Goal: Check status: Check status

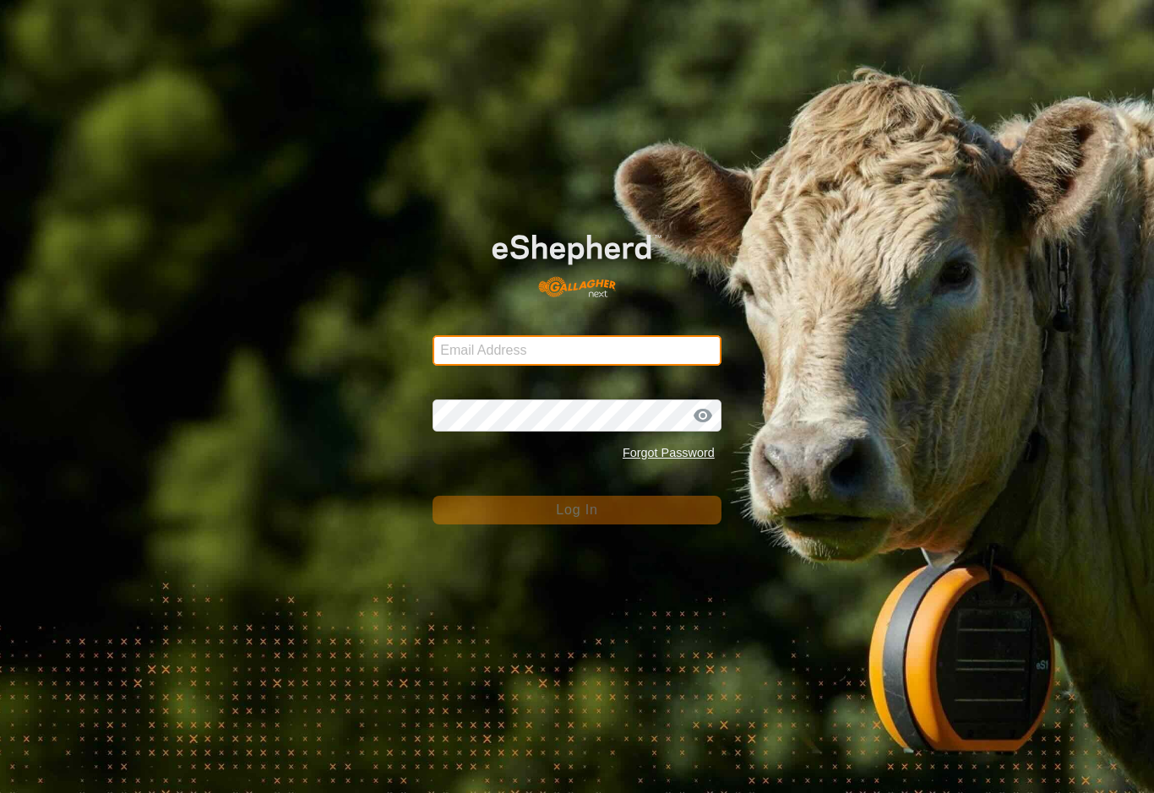
click at [657, 353] on input "Email Address" at bounding box center [577, 350] width 289 height 30
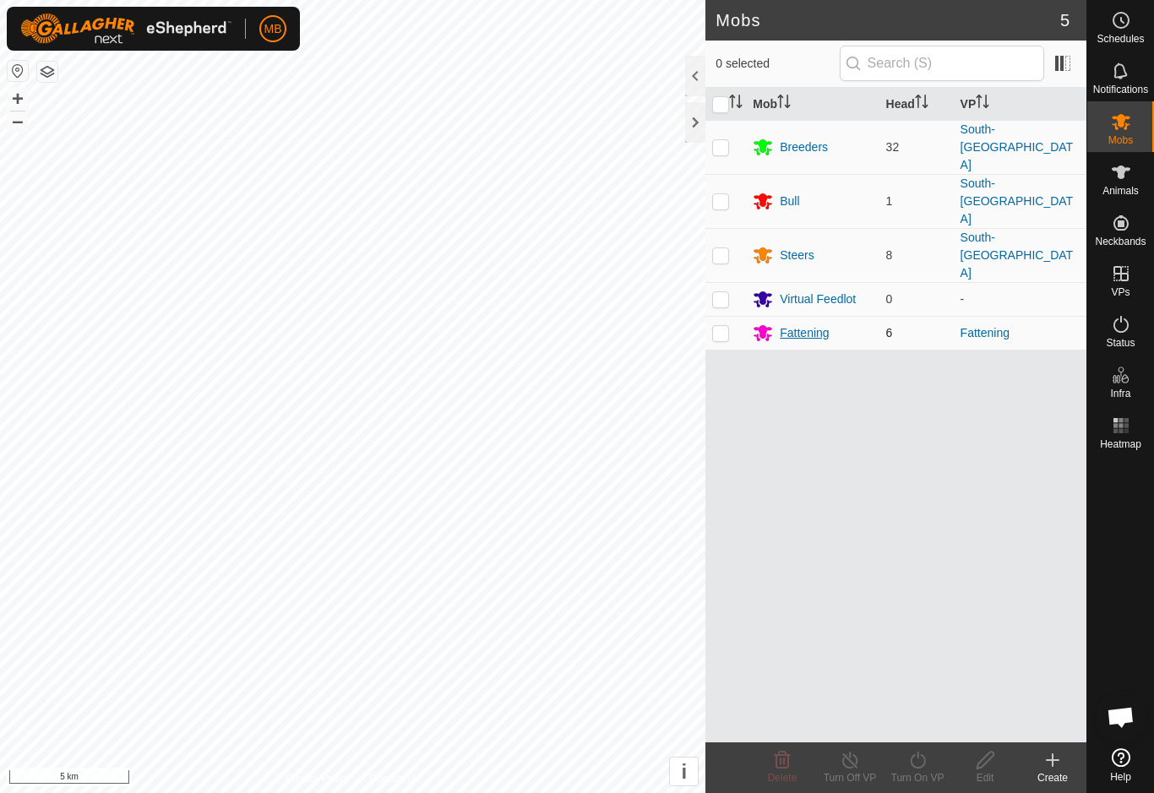
click at [813, 324] on div "Fattening" at bounding box center [804, 333] width 49 height 18
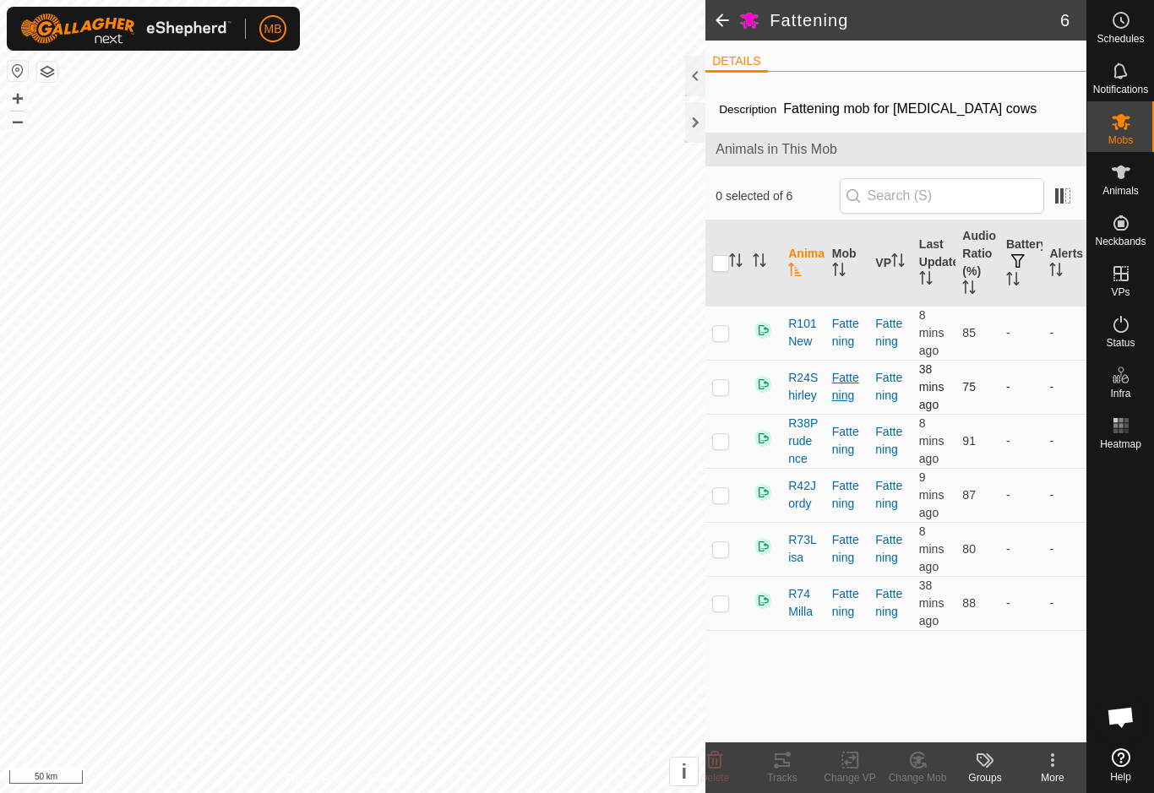
click at [861, 375] on div "Fattening" at bounding box center [847, 386] width 30 height 35
click at [943, 270] on th "Last Updated" at bounding box center [935, 264] width 44 height 86
click at [940, 270] on th "Last Updated" at bounding box center [935, 264] width 44 height 86
click at [925, 334] on span "8 mins ago" at bounding box center [931, 332] width 25 height 49
click at [933, 270] on th "Last Updated" at bounding box center [935, 264] width 44 height 86
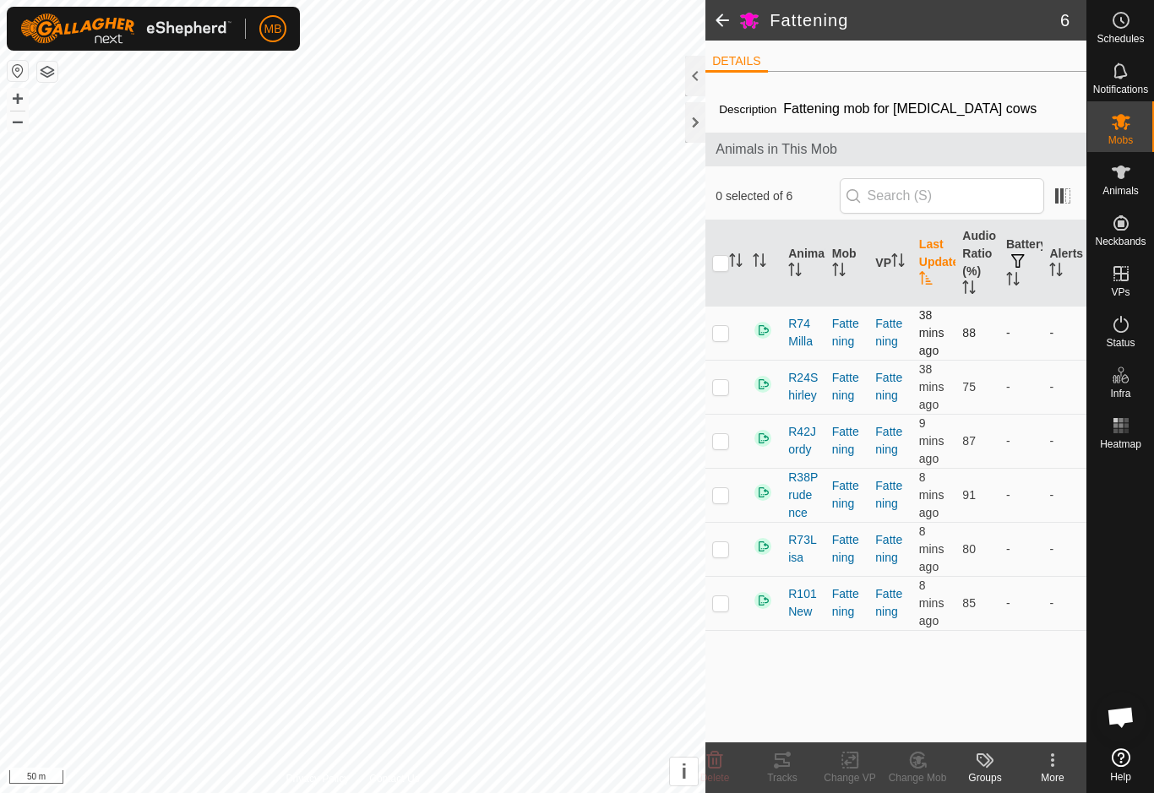
click at [718, 343] on td at bounding box center [726, 333] width 41 height 54
click at [782, 762] on icon at bounding box center [782, 760] width 20 height 20
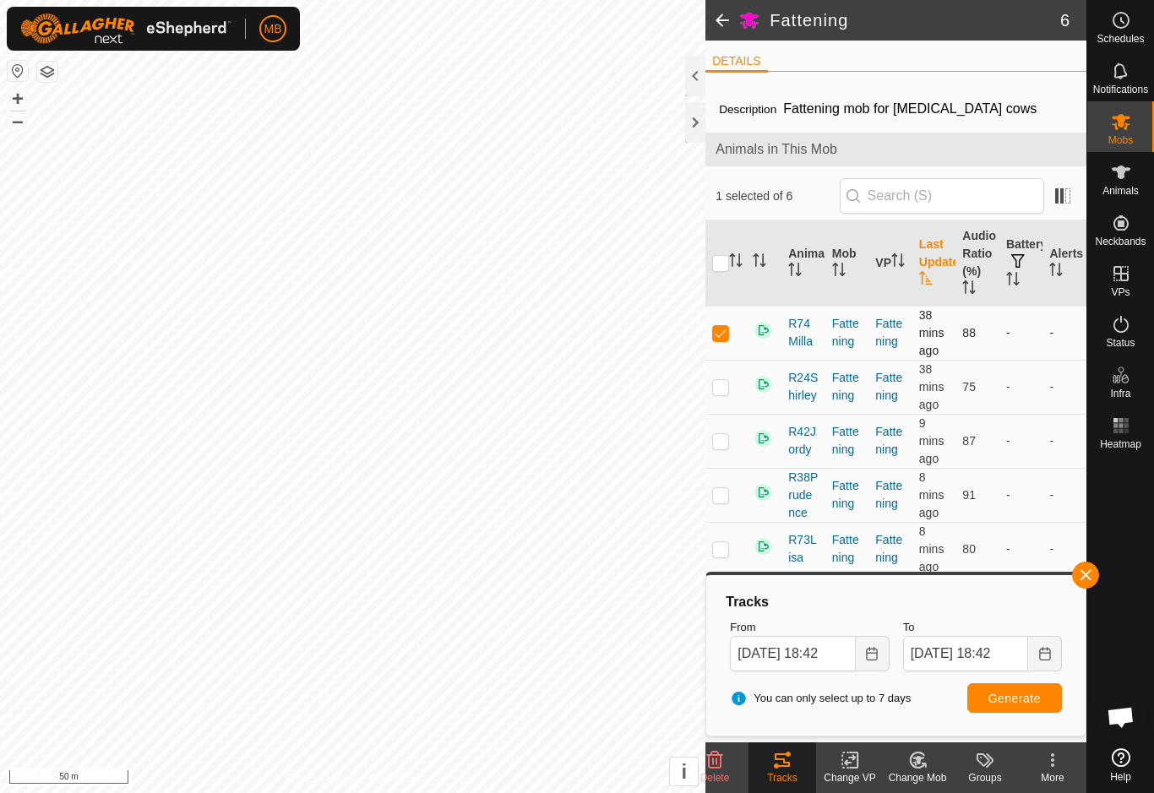
click at [719, 337] on p-checkbox at bounding box center [720, 333] width 17 height 14
checkbox input "false"
click at [882, 425] on link "Fattening" at bounding box center [888, 440] width 27 height 31
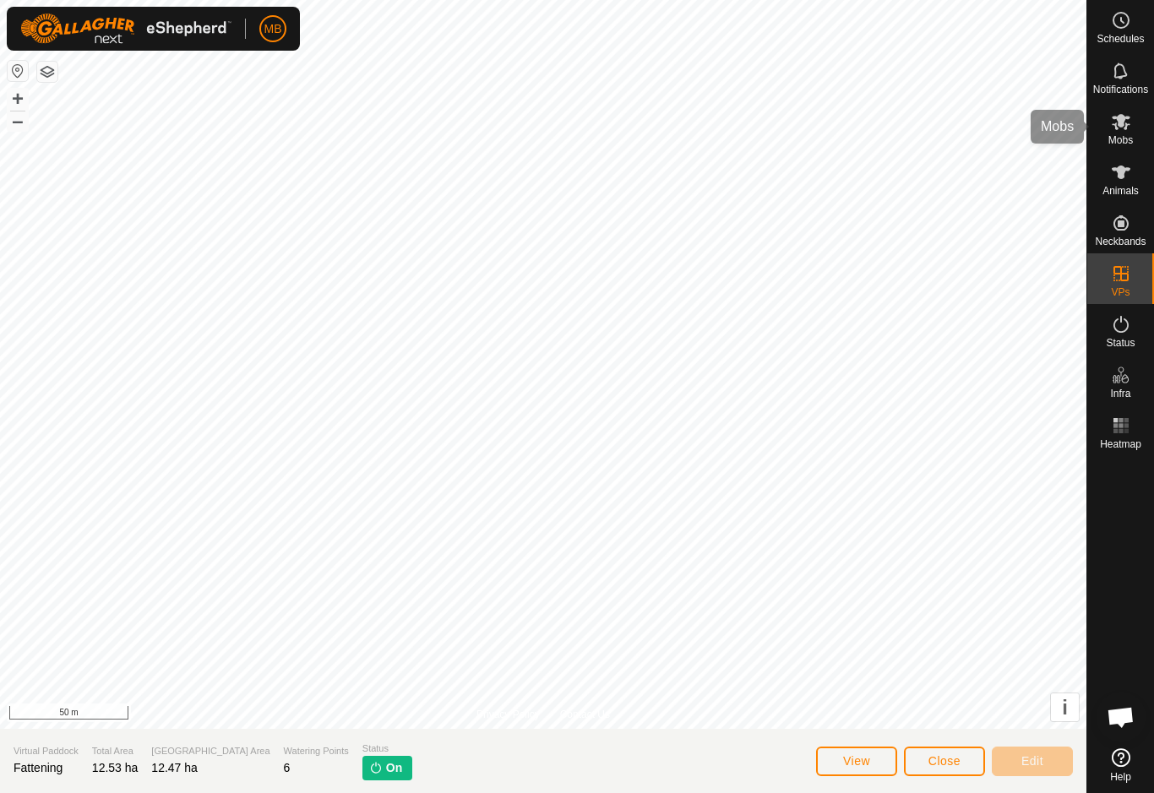
click at [1128, 143] on span "Mobs" at bounding box center [1121, 140] width 25 height 10
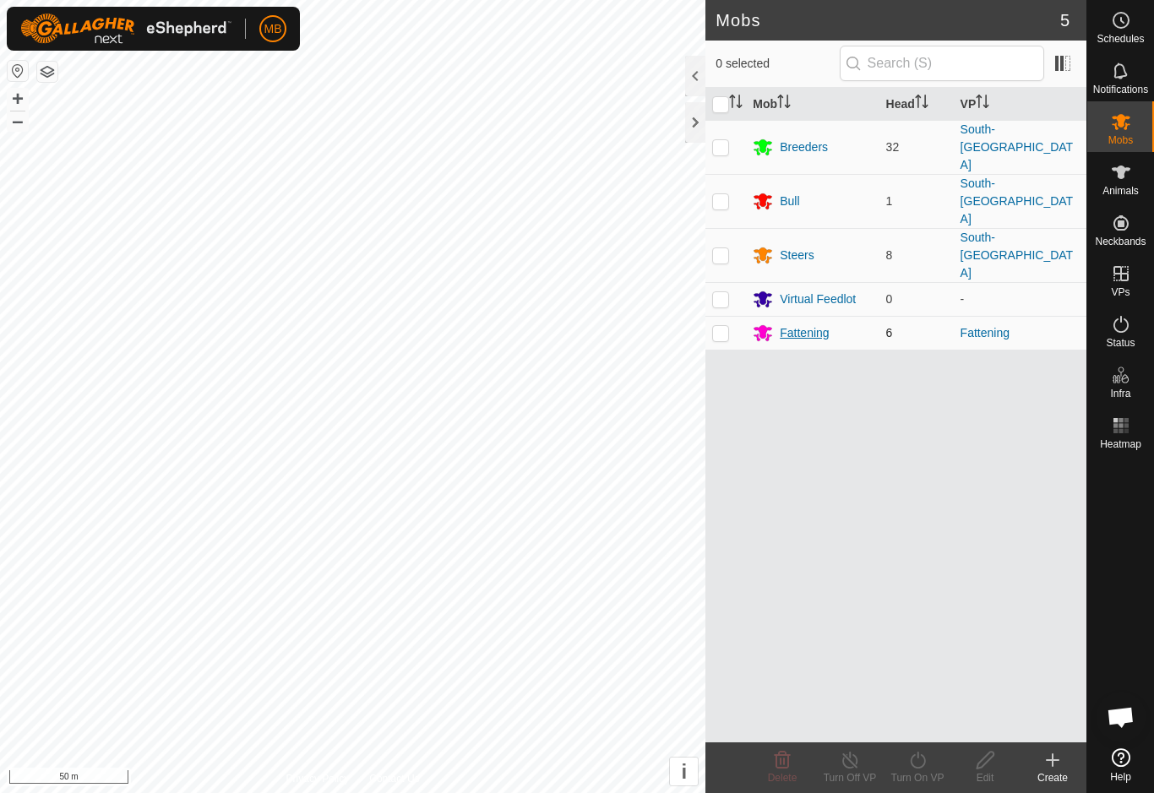
click at [813, 324] on div "Fattening" at bounding box center [804, 333] width 49 height 18
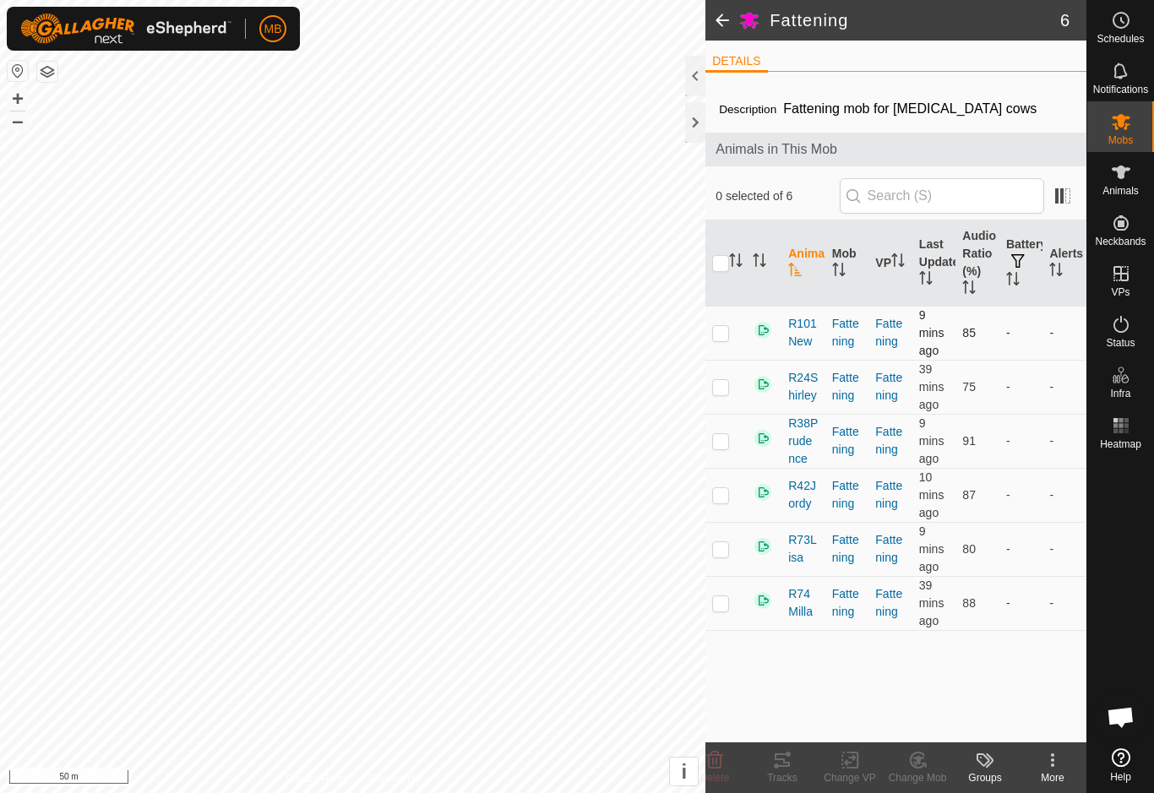
click at [727, 356] on td at bounding box center [726, 333] width 41 height 54
checkbox input "true"
click at [785, 782] on div "Tracks" at bounding box center [783, 778] width 68 height 15
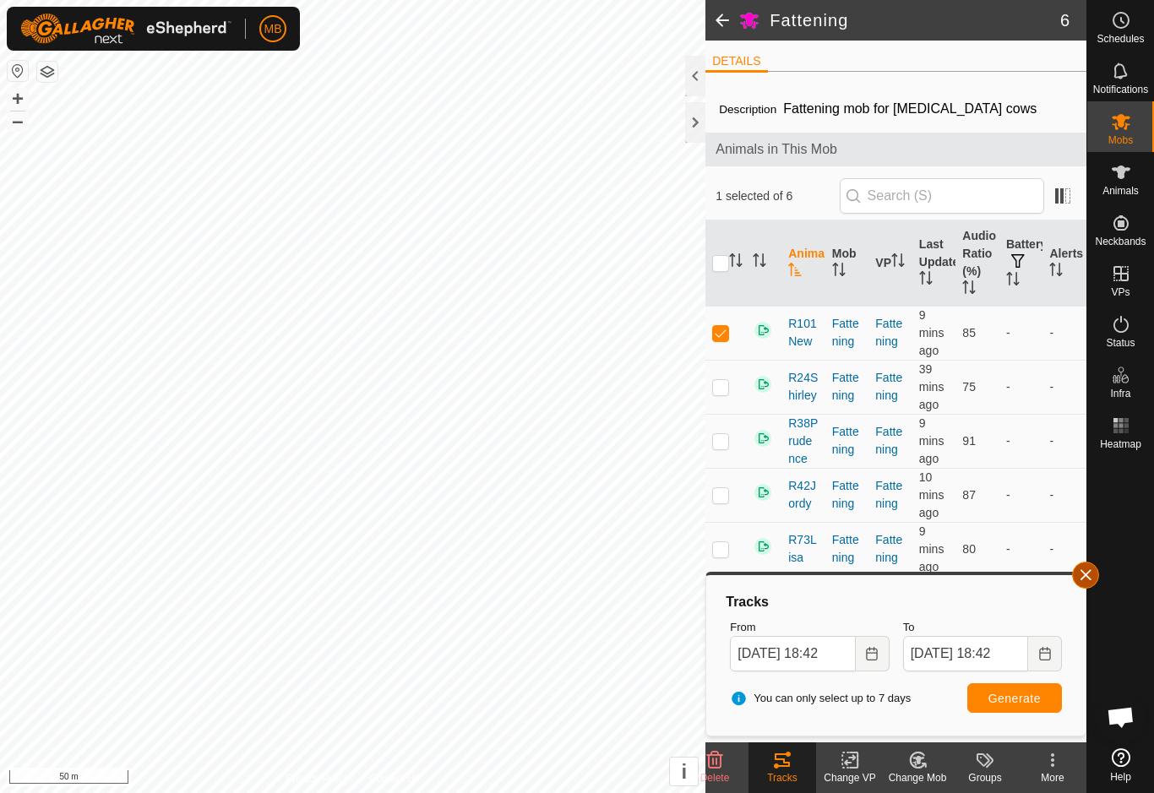
click at [1087, 580] on span "button" at bounding box center [1086, 576] width 14 height 14
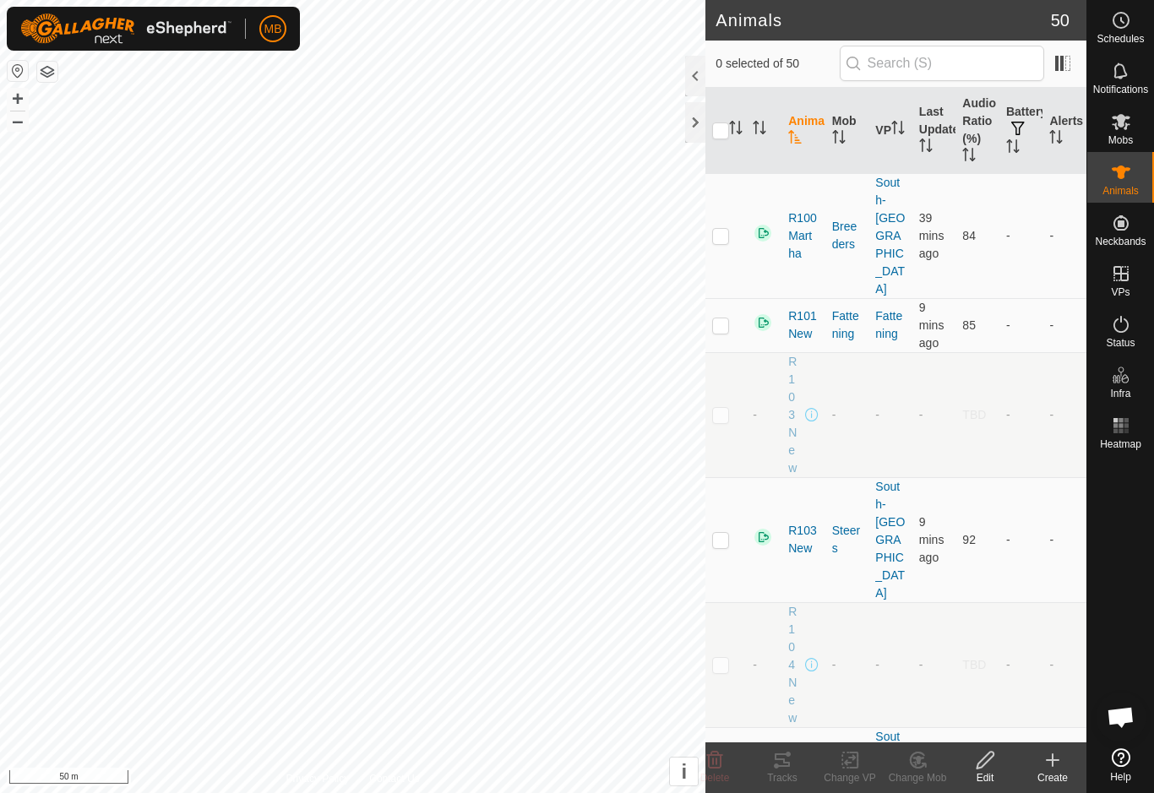
checkbox input "true"
click at [787, 776] on div "Tracks" at bounding box center [783, 778] width 68 height 15
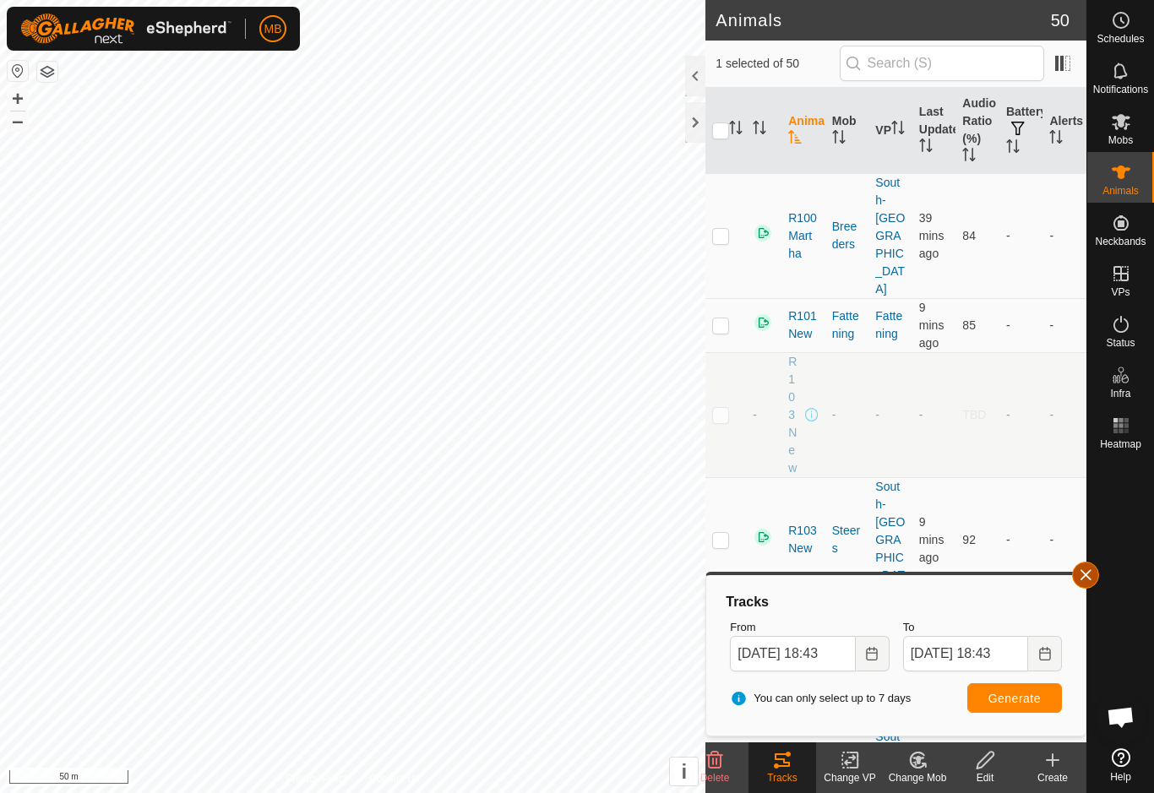
click at [1087, 573] on span "button" at bounding box center [1086, 576] width 14 height 14
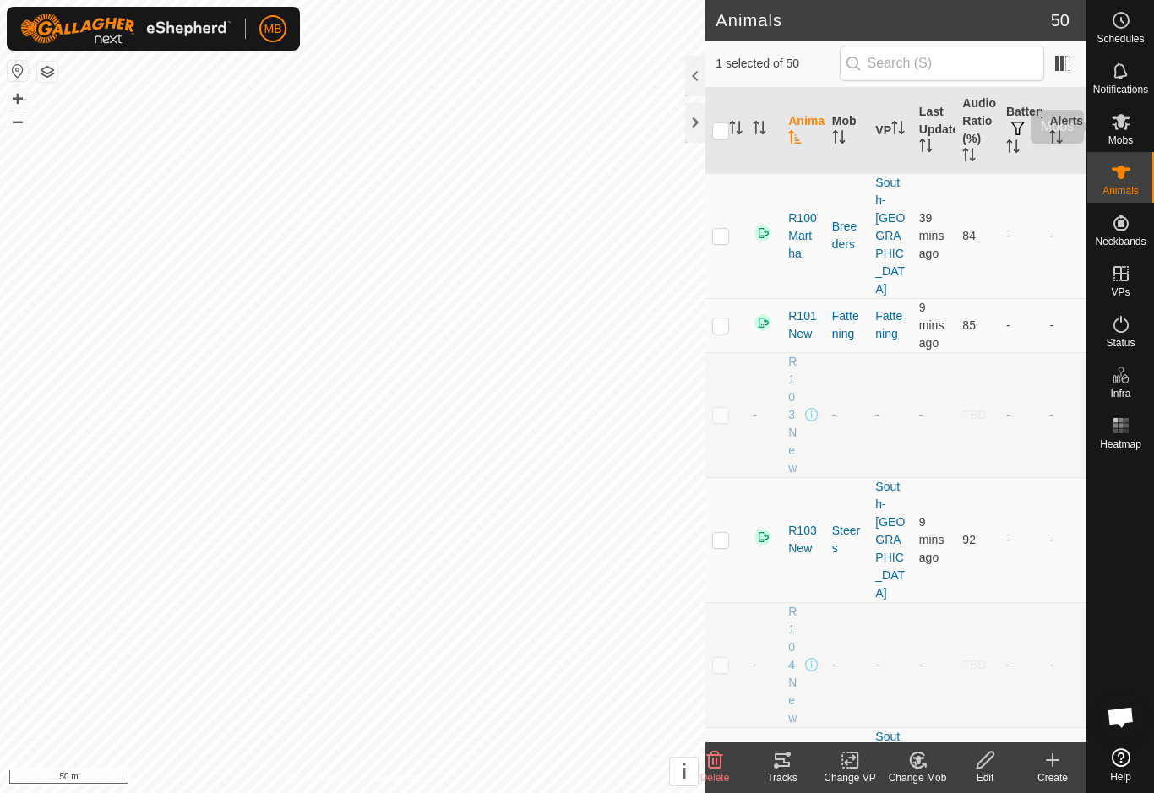
click at [1130, 126] on icon at bounding box center [1121, 122] width 20 height 20
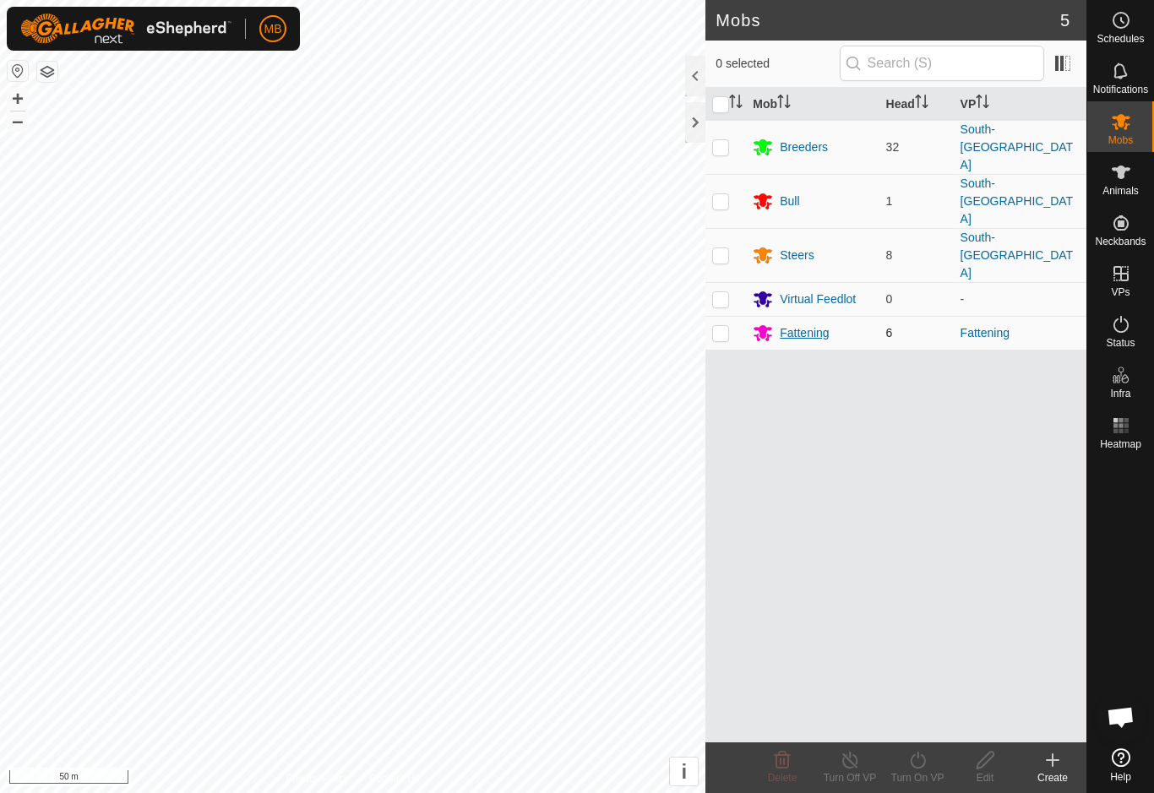
click at [839, 323] on div "Fattening" at bounding box center [812, 333] width 119 height 20
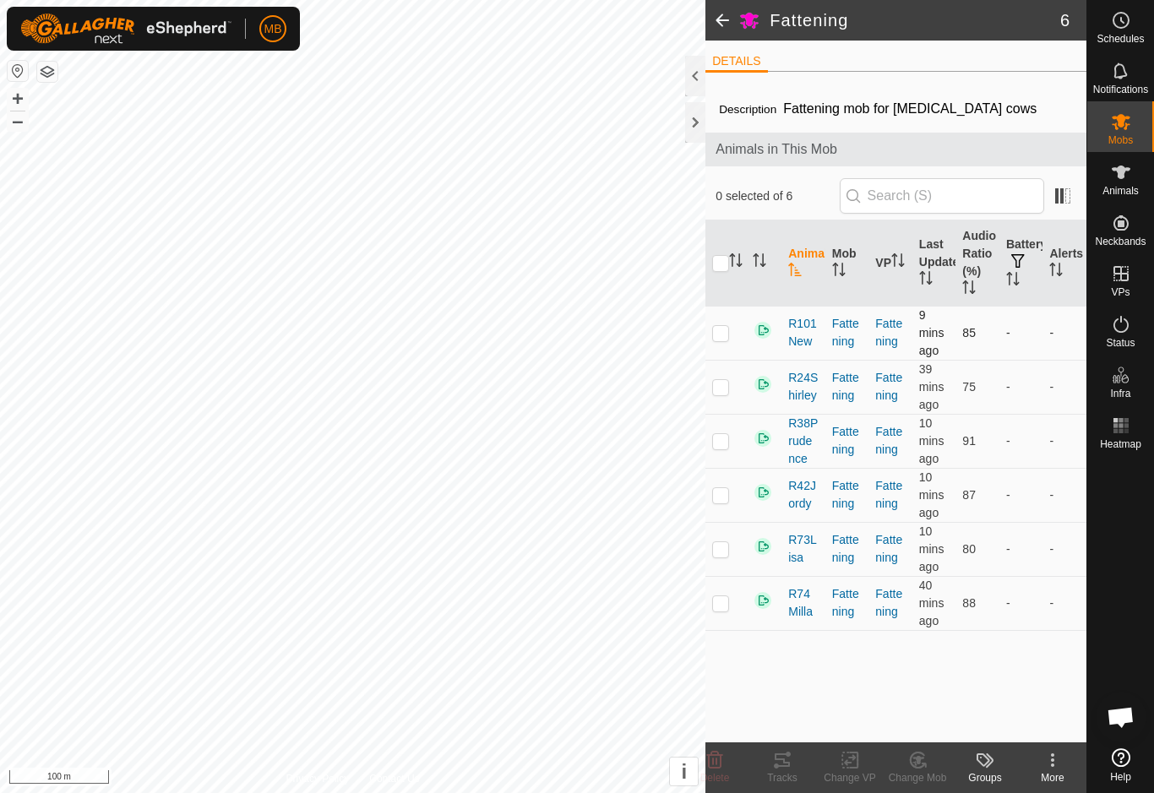
click at [730, 337] on td at bounding box center [726, 333] width 41 height 54
click at [790, 763] on icon at bounding box center [782, 761] width 15 height 14
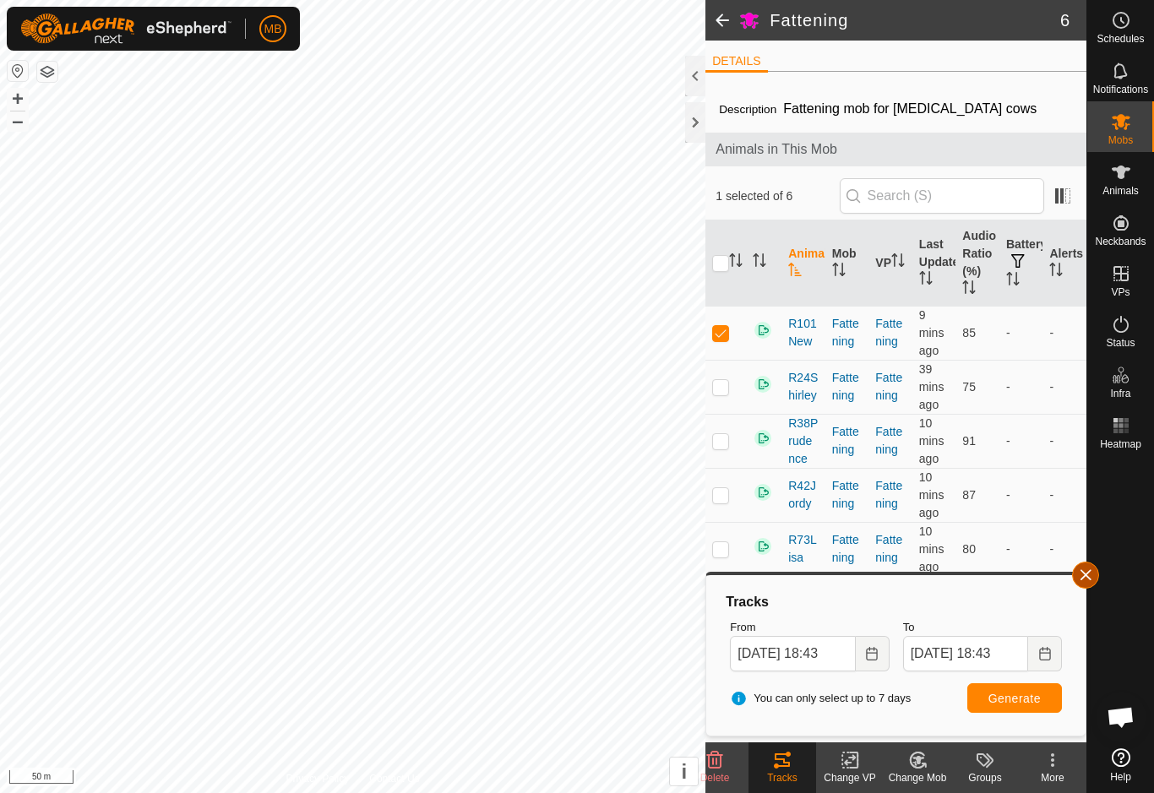
click at [1082, 586] on button "button" at bounding box center [1085, 575] width 27 height 27
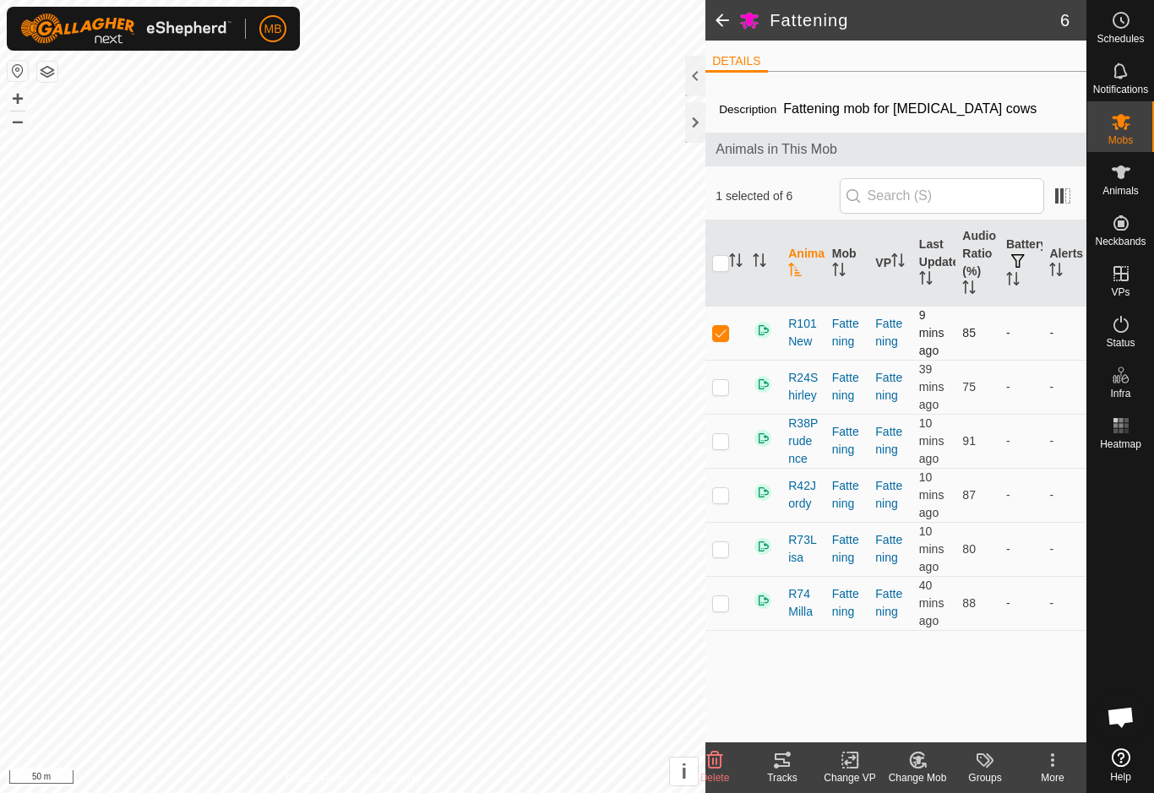
click at [732, 341] on td at bounding box center [726, 333] width 41 height 54
click at [718, 341] on td at bounding box center [726, 333] width 41 height 54
click at [726, 336] on p-checkbox at bounding box center [720, 333] width 17 height 14
checkbox input "false"
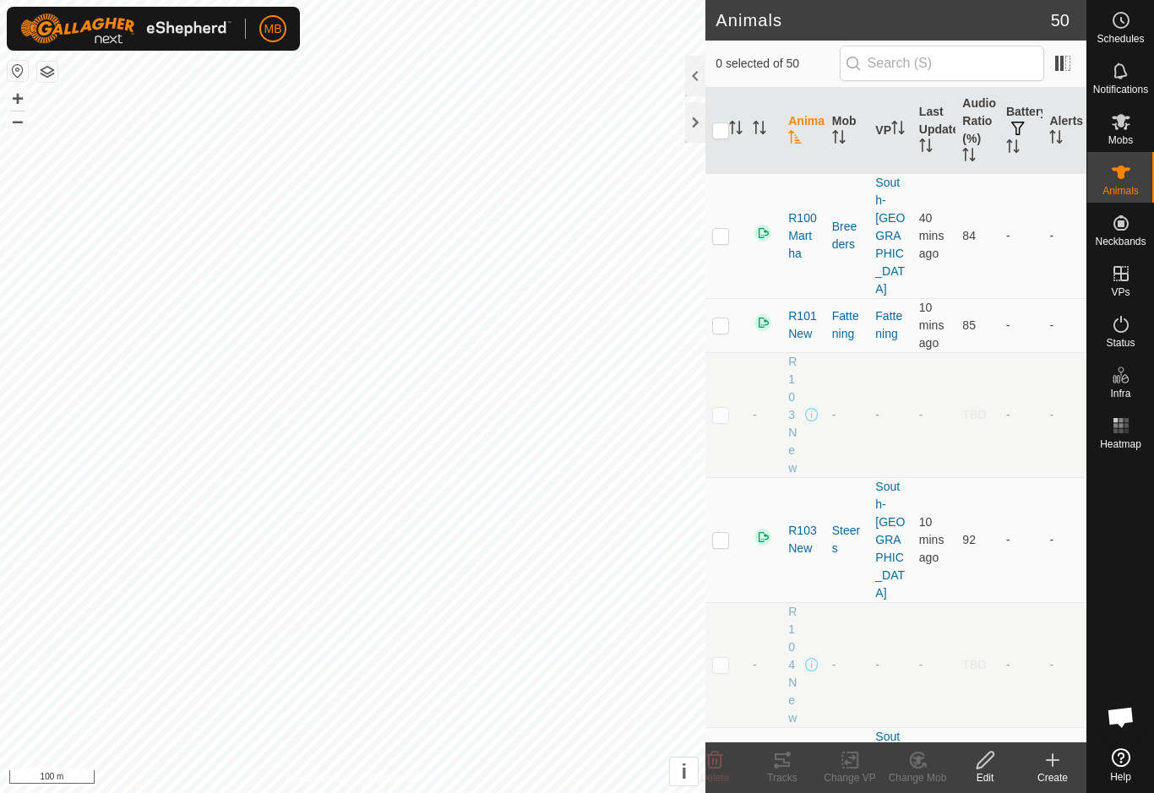
checkbox input "true"
click at [784, 779] on div "Tracks" at bounding box center [783, 778] width 68 height 15
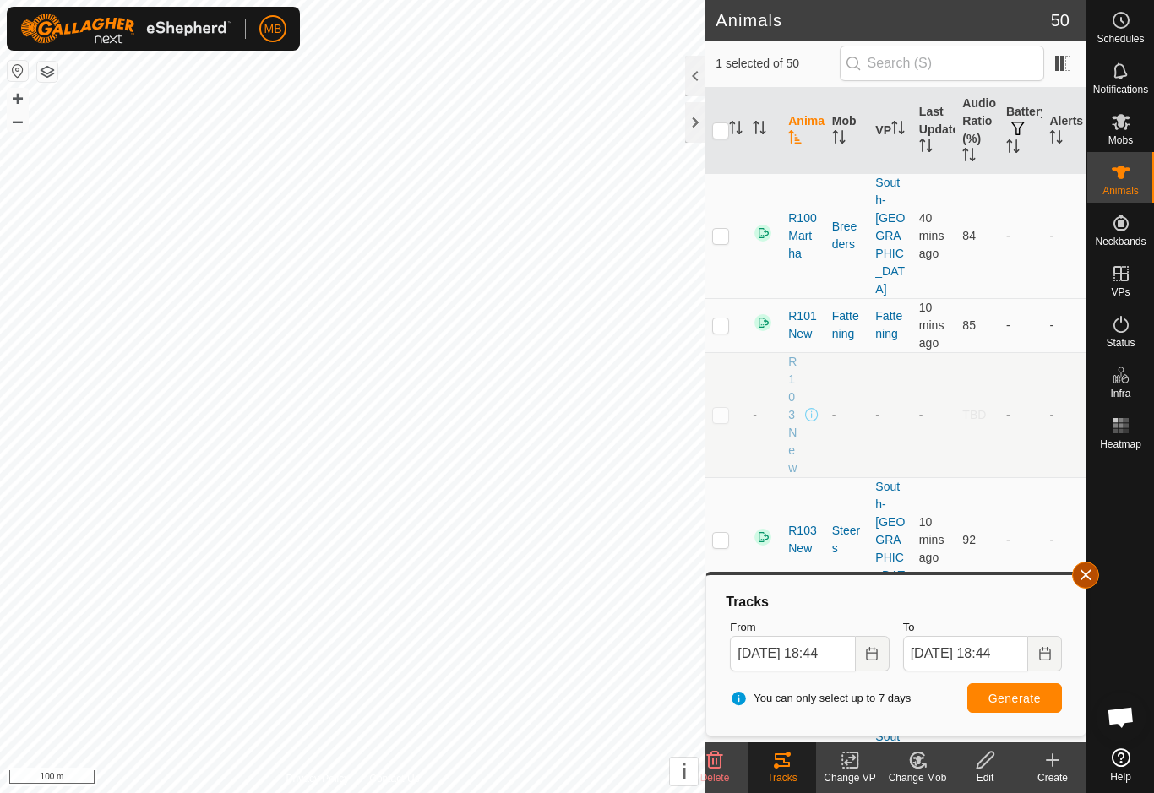
click at [1086, 580] on span "button" at bounding box center [1086, 576] width 14 height 14
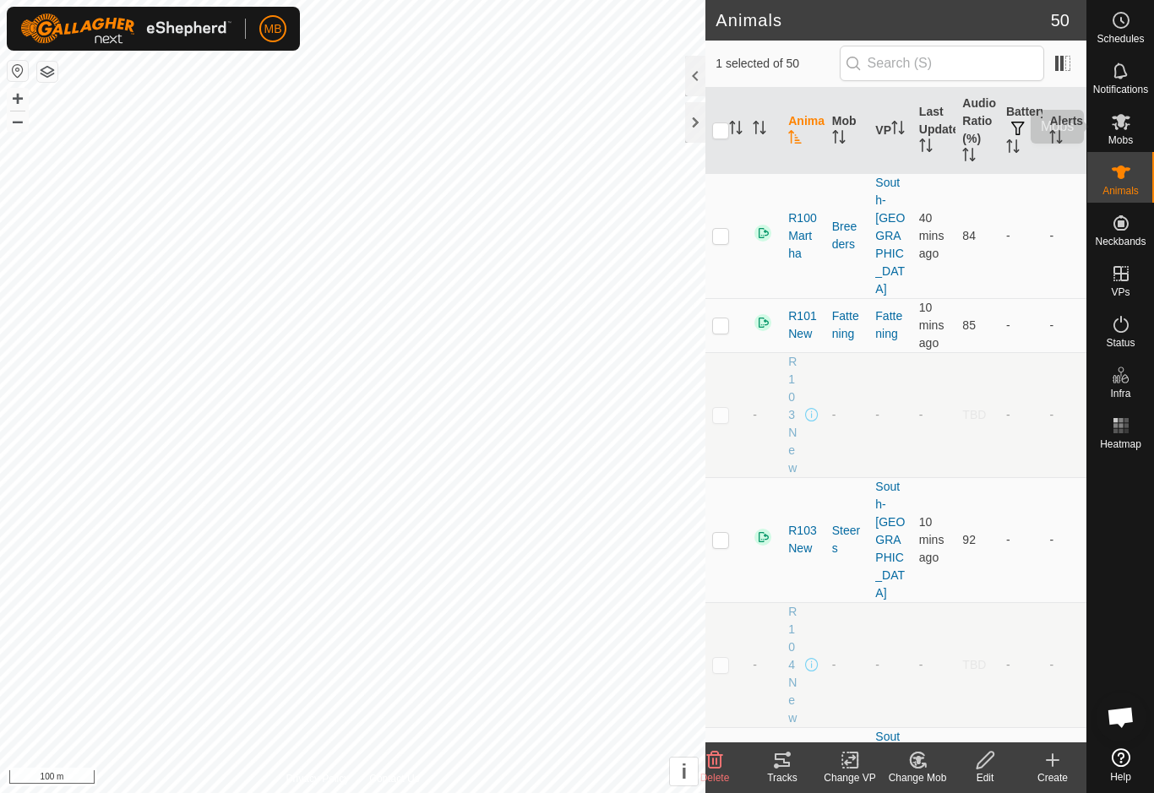
click at [1119, 133] on es-mob-svg-icon at bounding box center [1121, 121] width 30 height 27
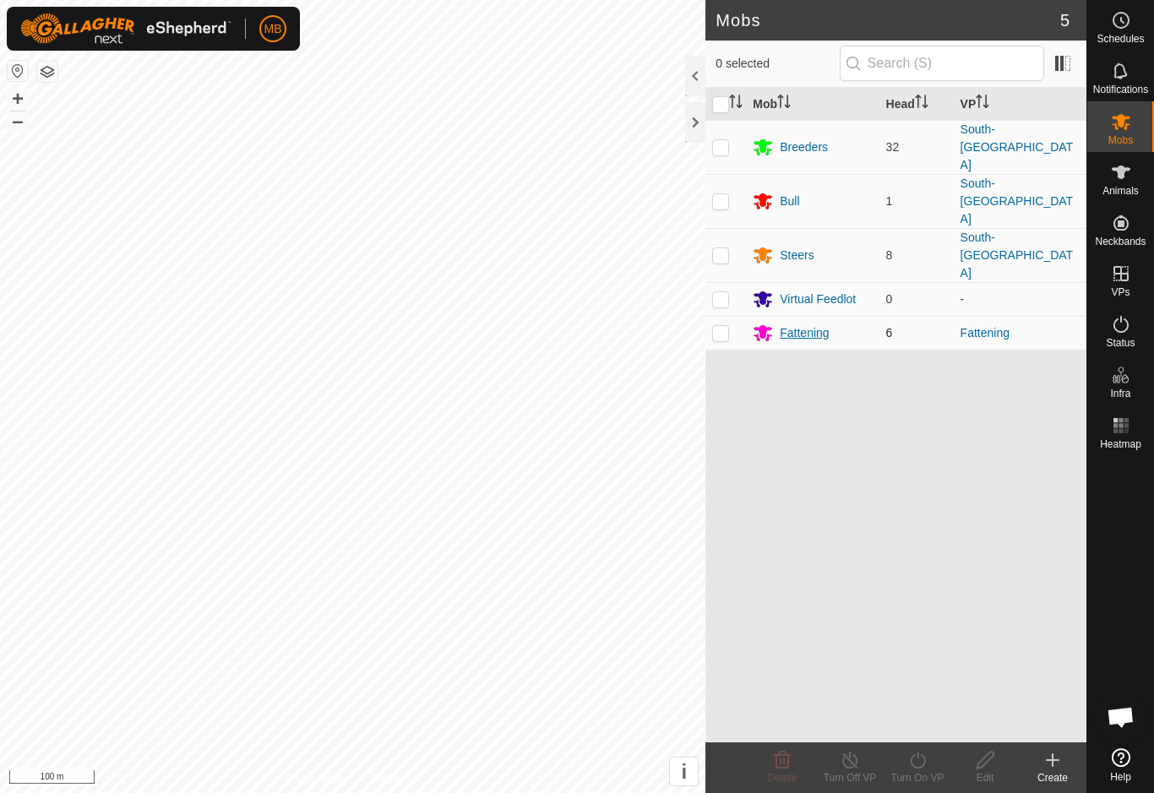
click at [825, 324] on div "Fattening" at bounding box center [804, 333] width 49 height 18
